Goal: Information Seeking & Learning: Learn about a topic

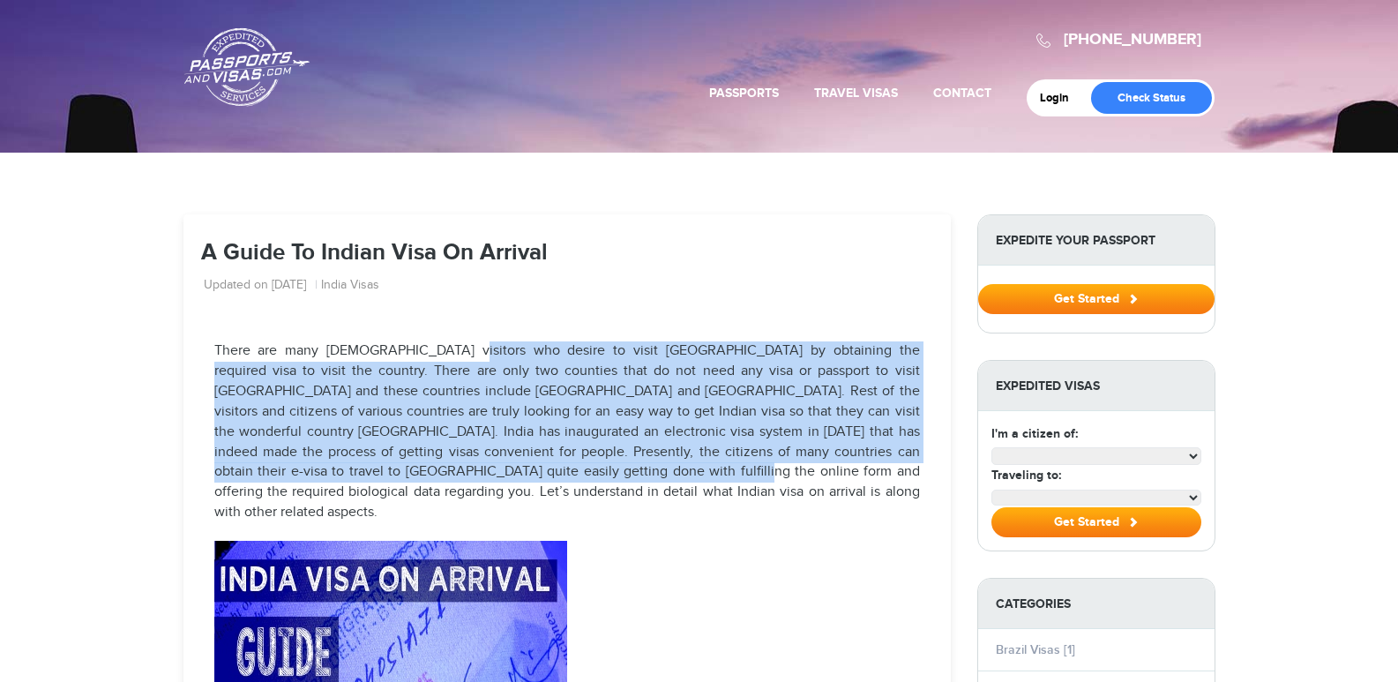
drag, startPoint x: 441, startPoint y: 346, endPoint x: 459, endPoint y: 477, distance: 132.6
click at [459, 477] on p "There are many [DEMOGRAPHIC_DATA] visitors who desire to visit [GEOGRAPHIC_DATA…" at bounding box center [567, 432] width 706 height 182
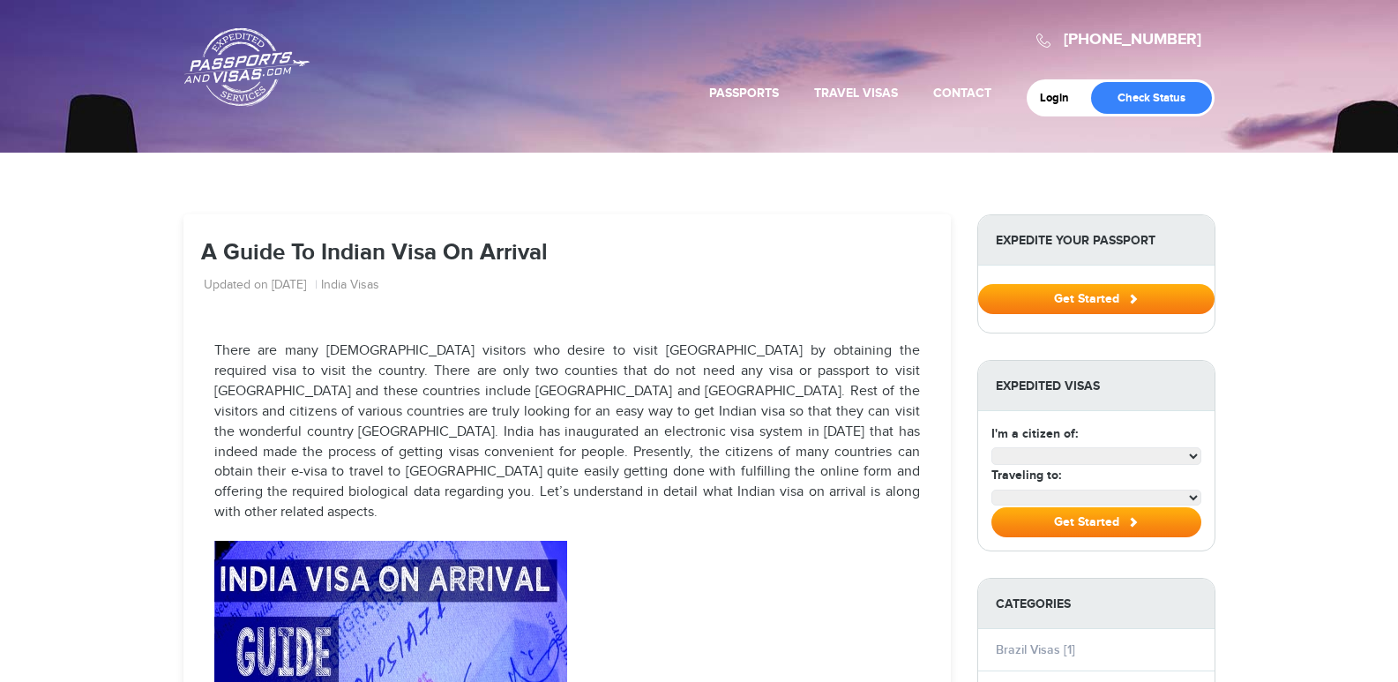
select select "**********"
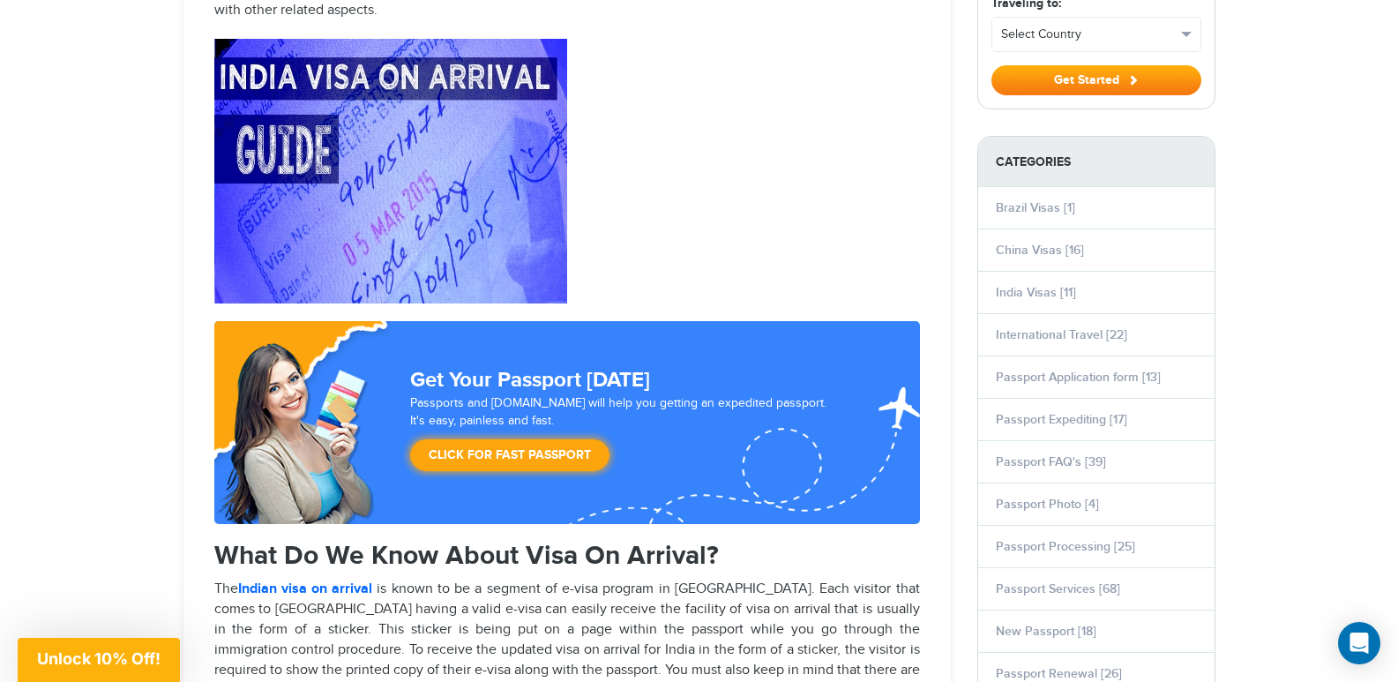
scroll to position [706, 0]
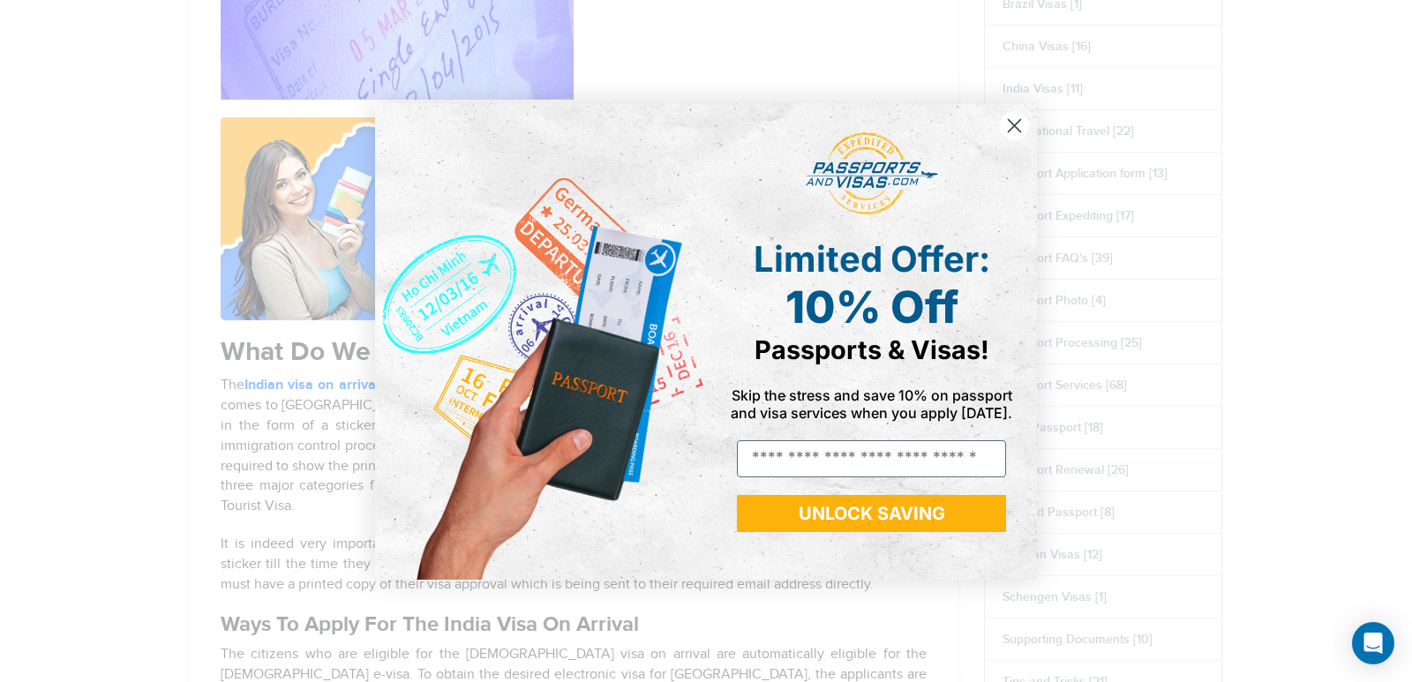
click at [1012, 125] on circle "Close dialog" at bounding box center [1014, 124] width 29 height 29
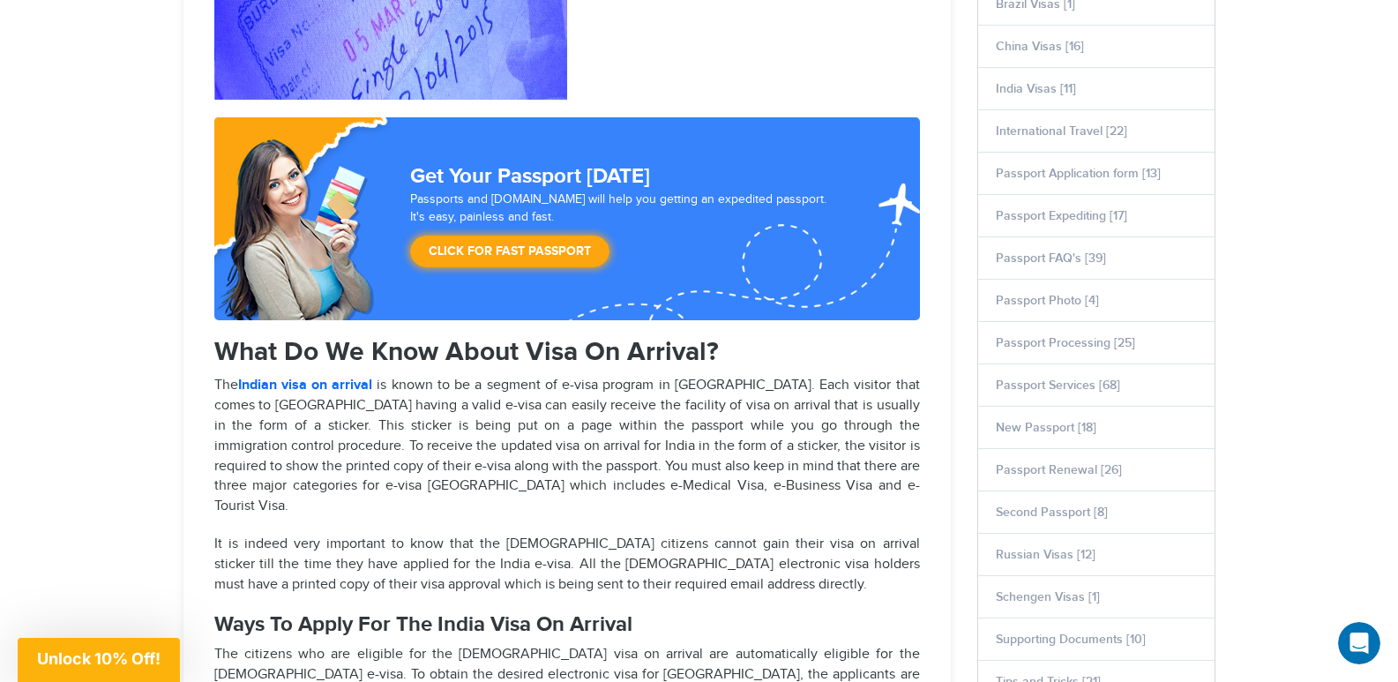
scroll to position [0, 0]
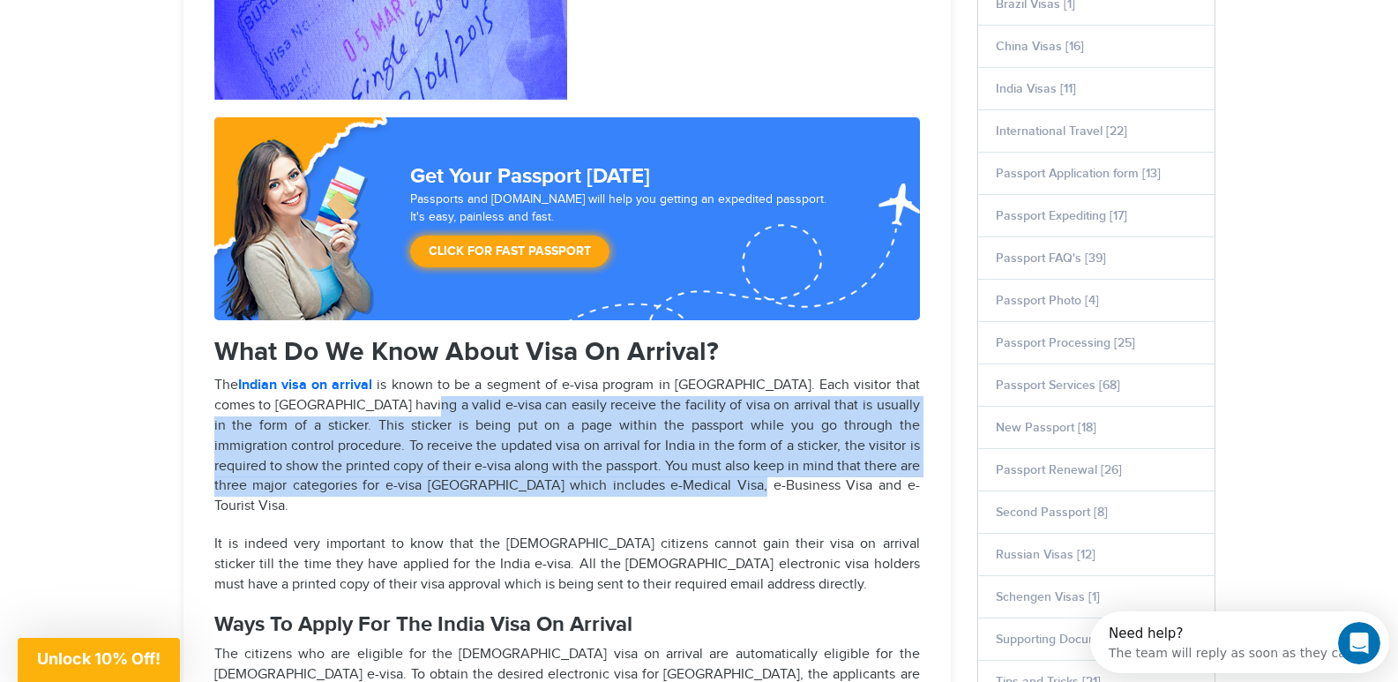
drag, startPoint x: 392, startPoint y: 387, endPoint x: 716, endPoint y: 469, distance: 334.0
click at [716, 469] on p "The Indian visa on arrival is known to be a segment of e-visa program in [GEOGR…" at bounding box center [567, 446] width 706 height 141
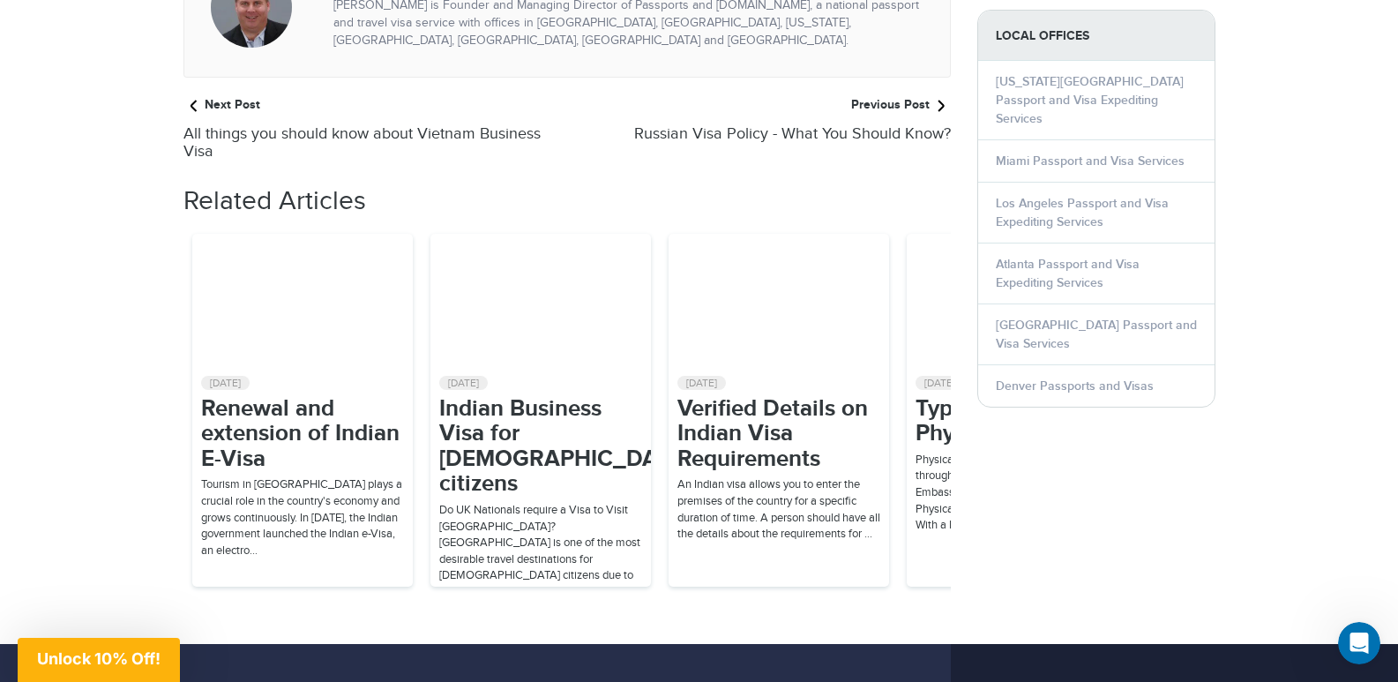
scroll to position [2294, 0]
